Goal: Information Seeking & Learning: Learn about a topic

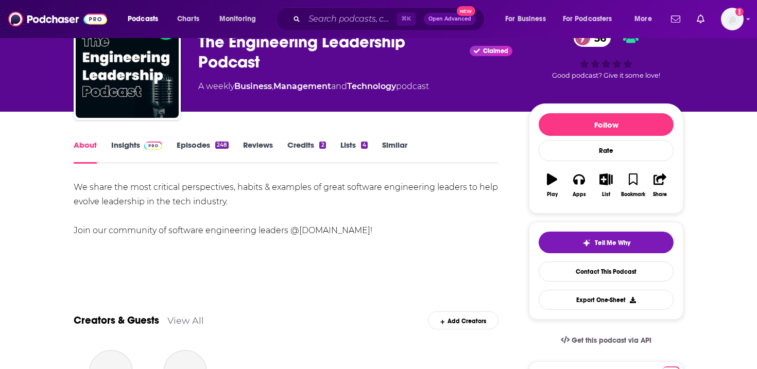
scroll to position [95, 0]
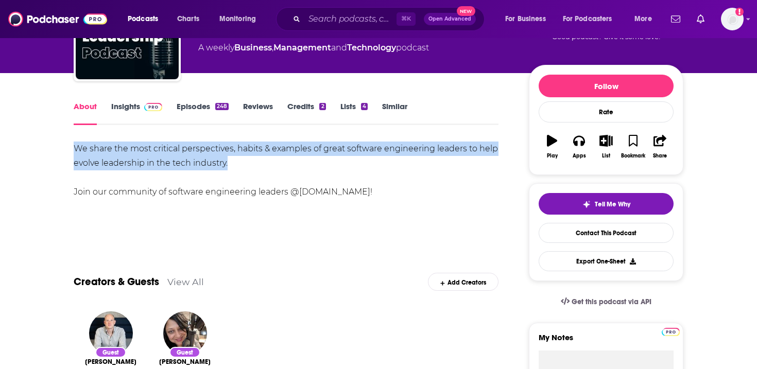
drag, startPoint x: 67, startPoint y: 143, endPoint x: 272, endPoint y: 170, distance: 206.6
copy div "We share the most critical perspectives, habits & examples of great software en…"
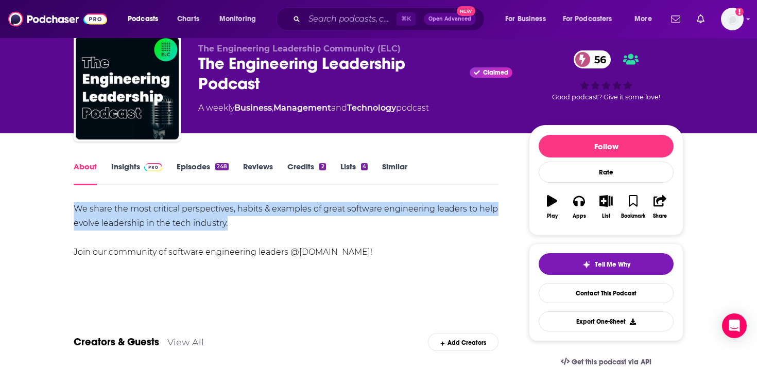
scroll to position [21, 0]
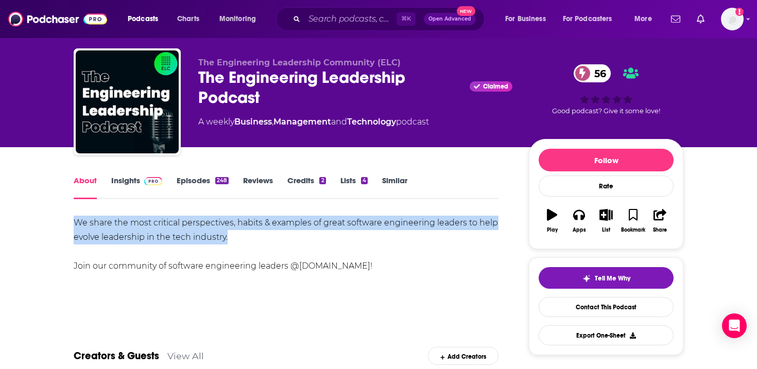
click at [132, 179] on link "Insights" at bounding box center [136, 188] width 51 height 24
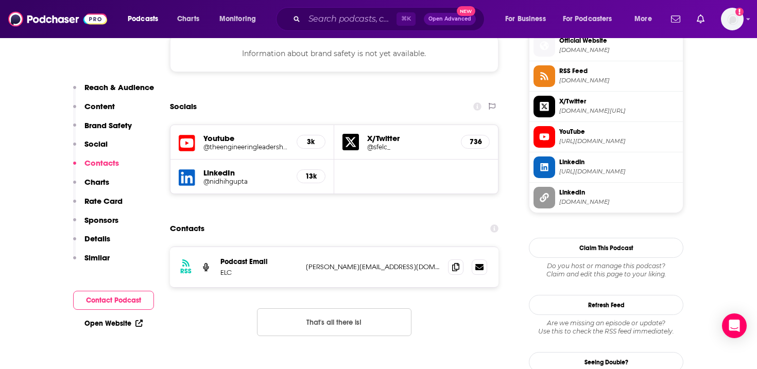
scroll to position [955, 0]
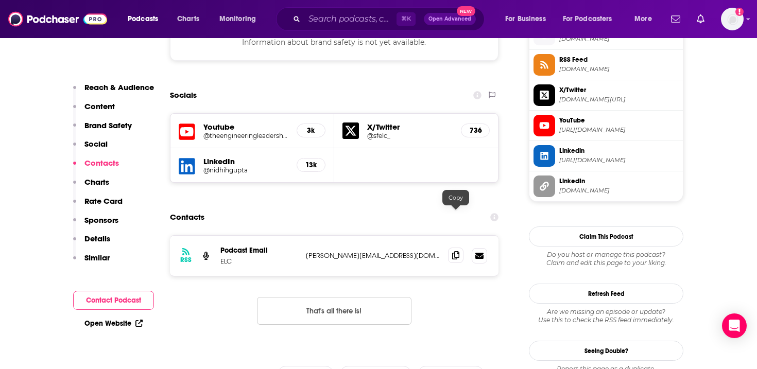
click at [457, 251] on icon at bounding box center [455, 255] width 7 height 8
